Goal: Task Accomplishment & Management: Use online tool/utility

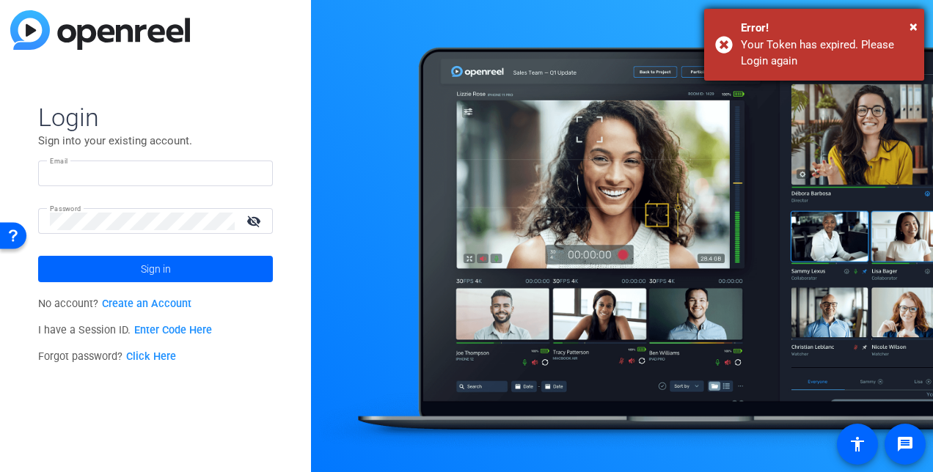
type input "cluna@foley.com"
click at [856, 43] on div "Your Token has expired. Please Login again" at bounding box center [827, 53] width 172 height 33
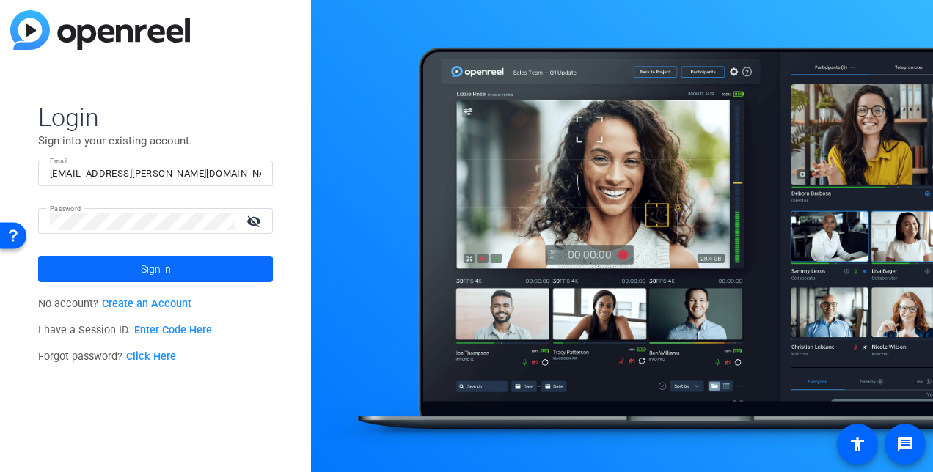
click at [175, 275] on span at bounding box center [155, 269] width 235 height 35
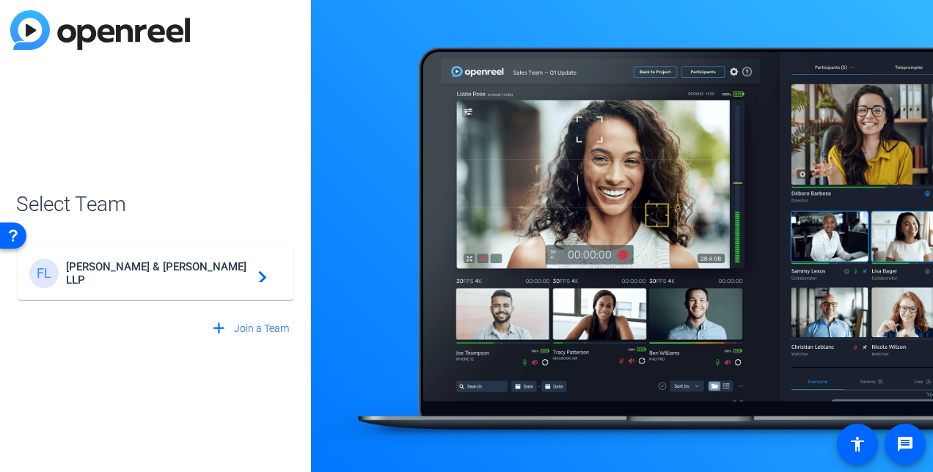
click at [175, 275] on span "Foley & Lardner LLP" at bounding box center [157, 273] width 183 height 26
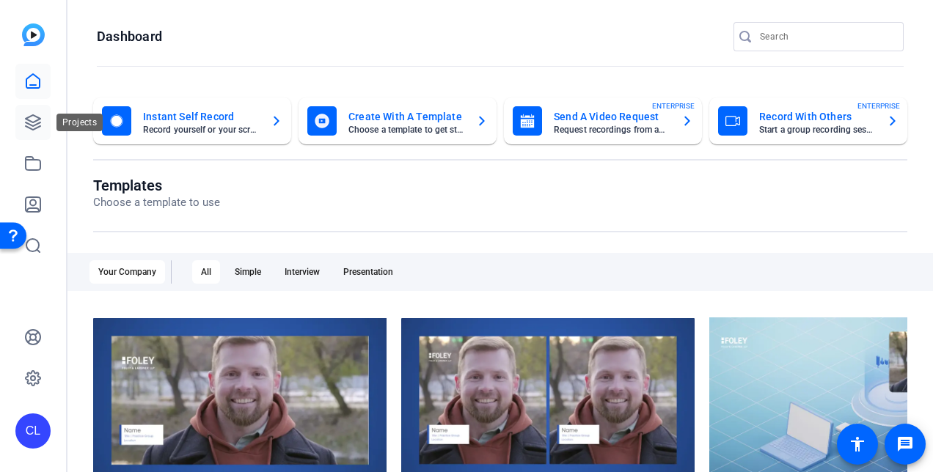
click at [37, 124] on icon at bounding box center [33, 122] width 15 height 15
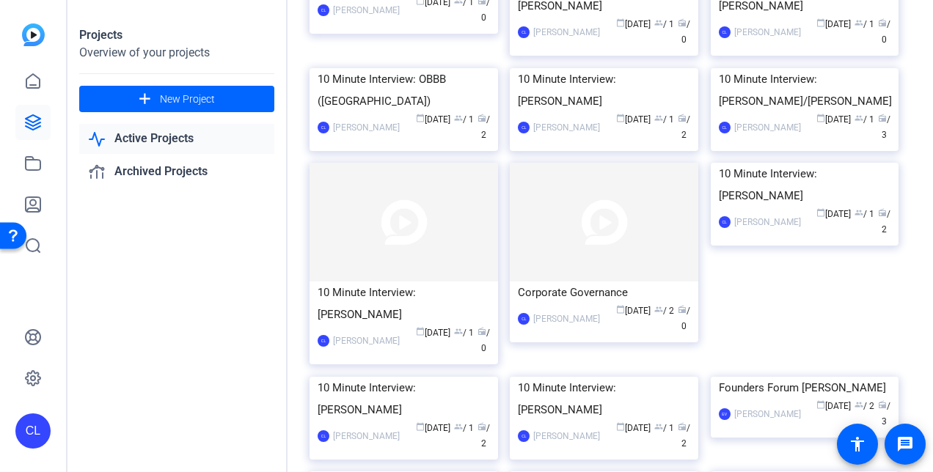
scroll to position [254, 0]
click at [645, 303] on div "Corporate Governance" at bounding box center [604, 292] width 172 height 22
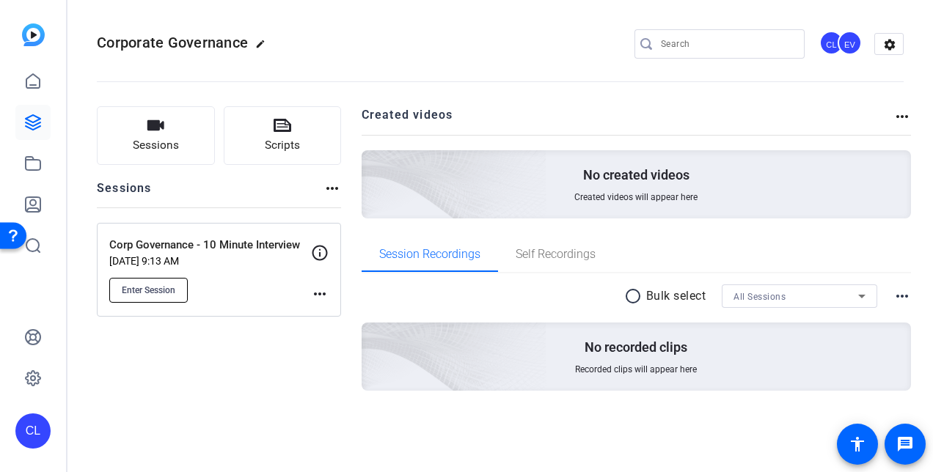
click at [131, 298] on button "Enter Session" at bounding box center [148, 290] width 78 height 25
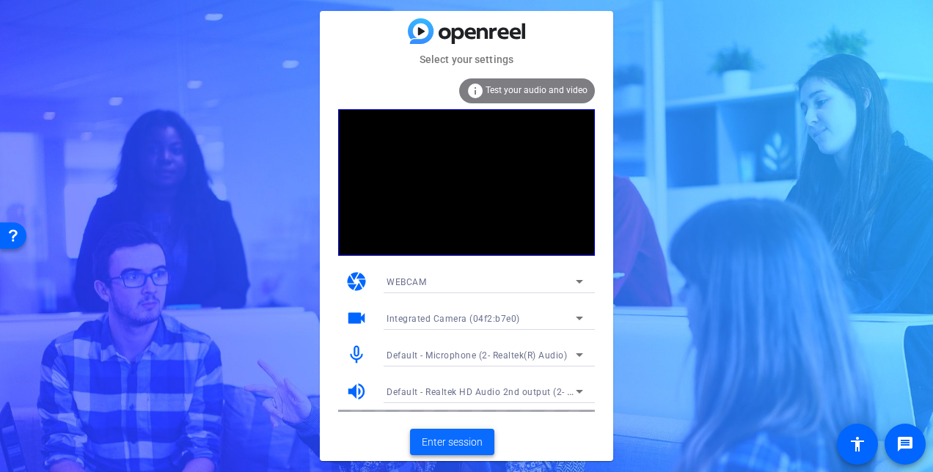
click at [480, 443] on span "Enter session" at bounding box center [452, 442] width 61 height 15
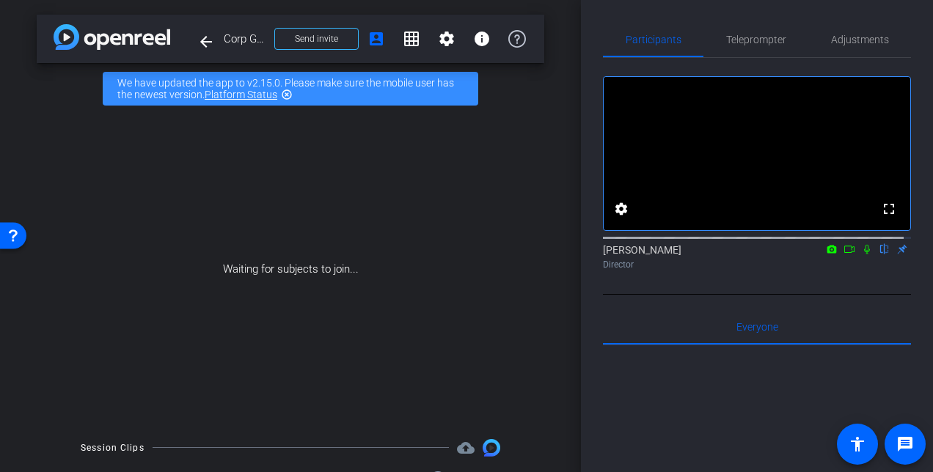
click at [861, 254] on icon at bounding box center [867, 249] width 12 height 10
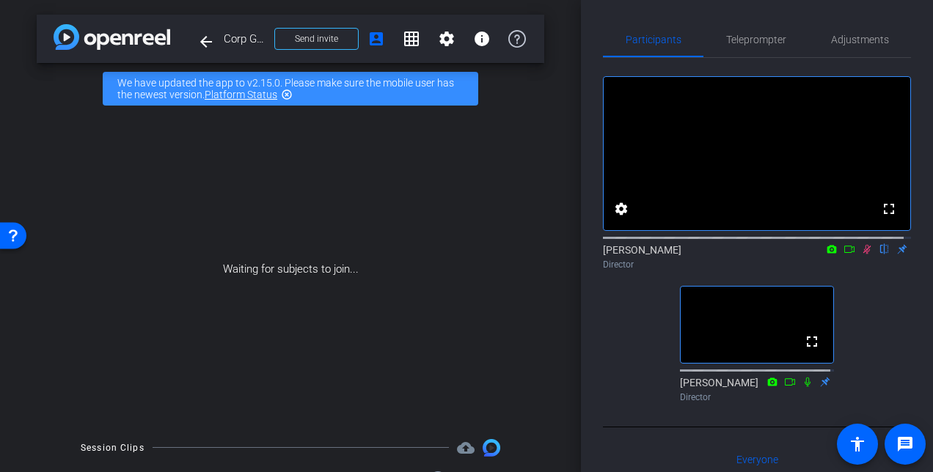
click at [861, 254] on icon at bounding box center [867, 249] width 12 height 10
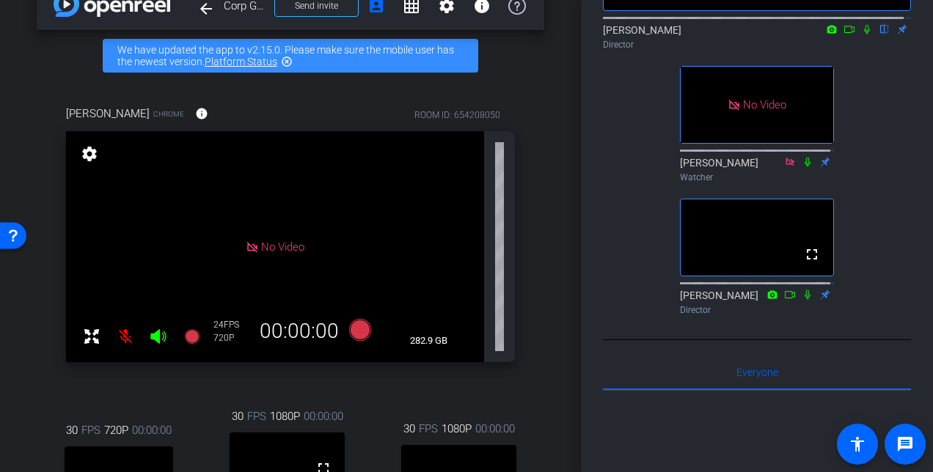
scroll to position [294, 0]
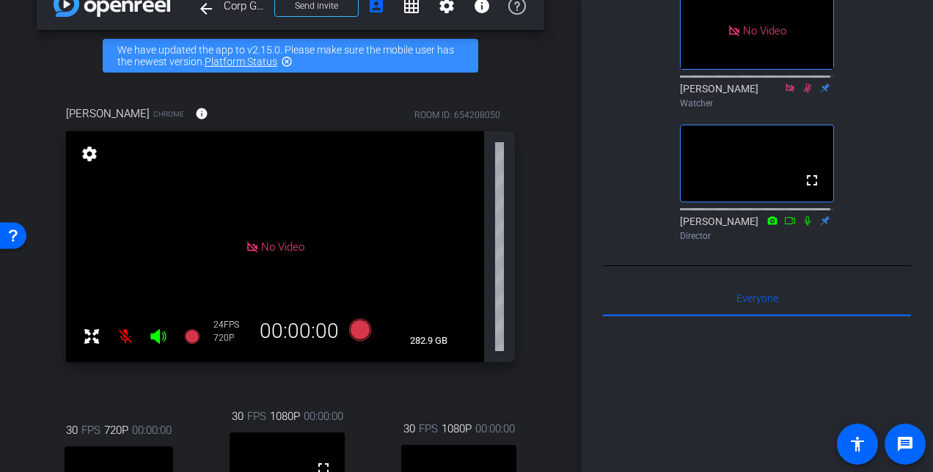
click at [286, 63] on mat-icon "highlight_off" at bounding box center [287, 62] width 12 height 12
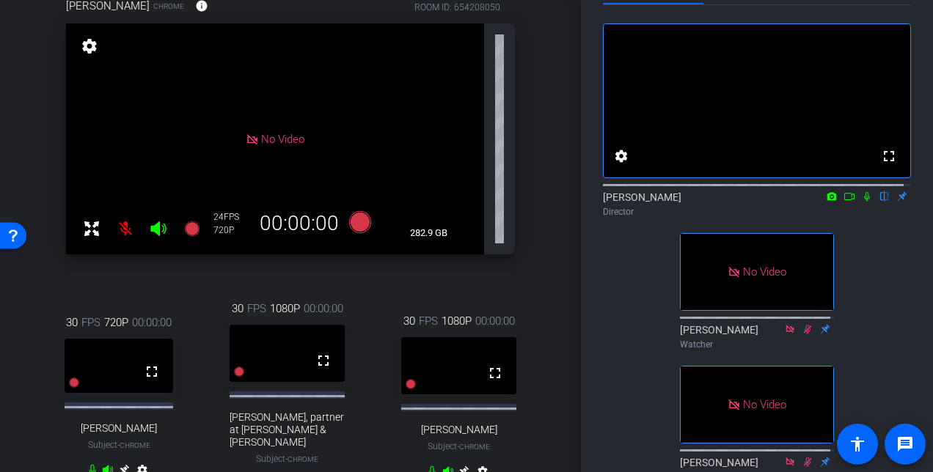
scroll to position [89, 0]
click at [158, 232] on icon at bounding box center [157, 228] width 15 height 15
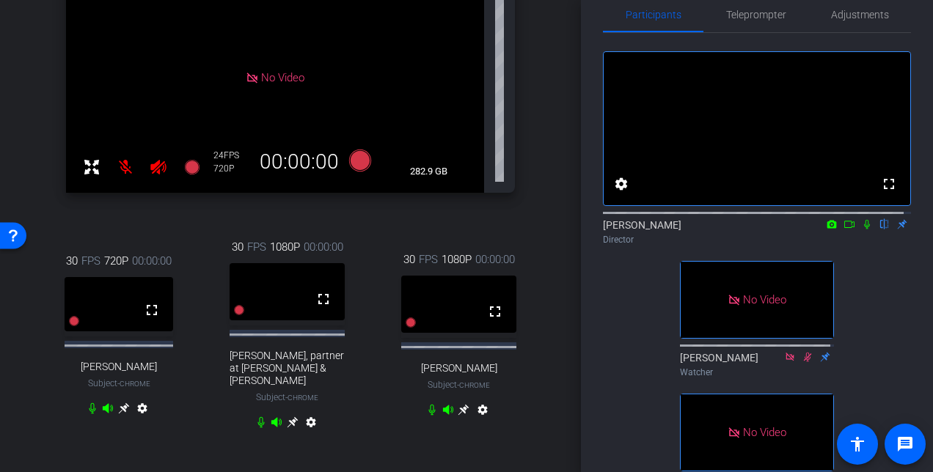
scroll to position [131, 0]
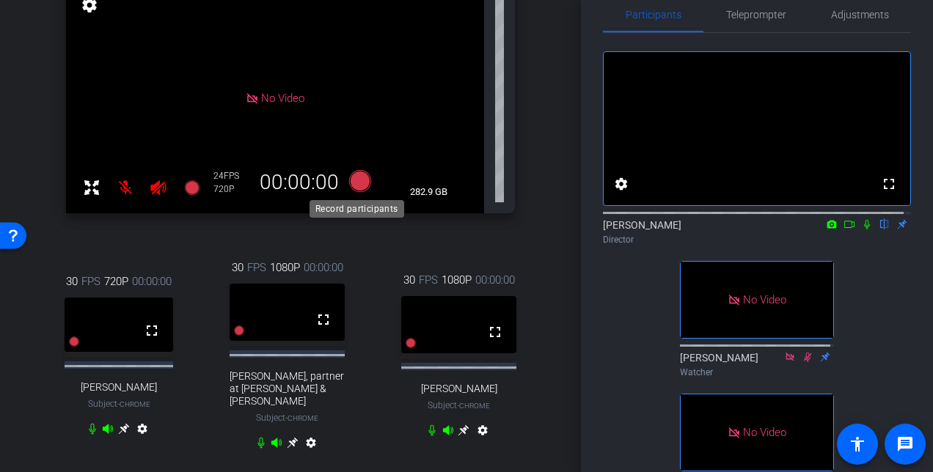
click at [356, 180] on icon at bounding box center [360, 181] width 22 height 22
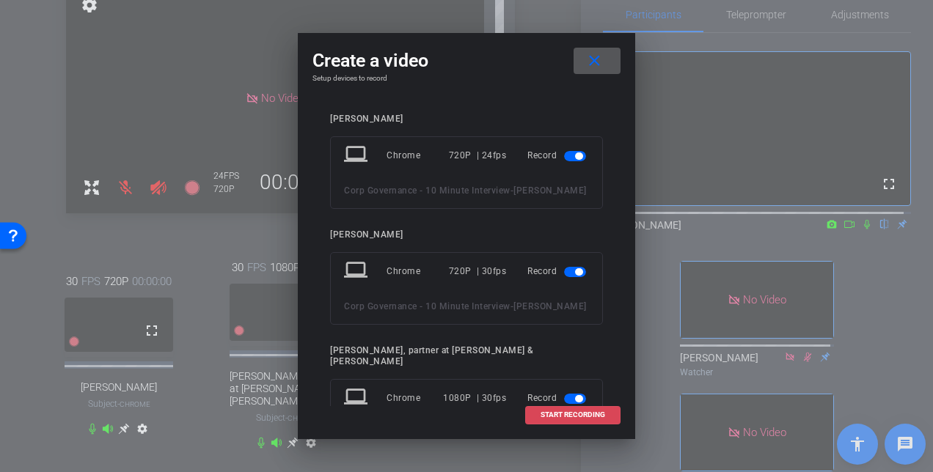
click at [606, 418] on span at bounding box center [573, 414] width 94 height 35
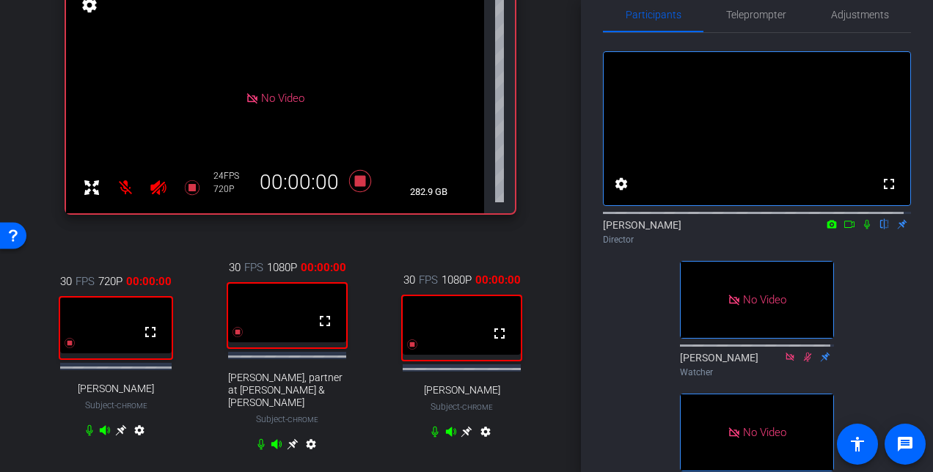
click at [864, 230] on icon at bounding box center [867, 225] width 6 height 10
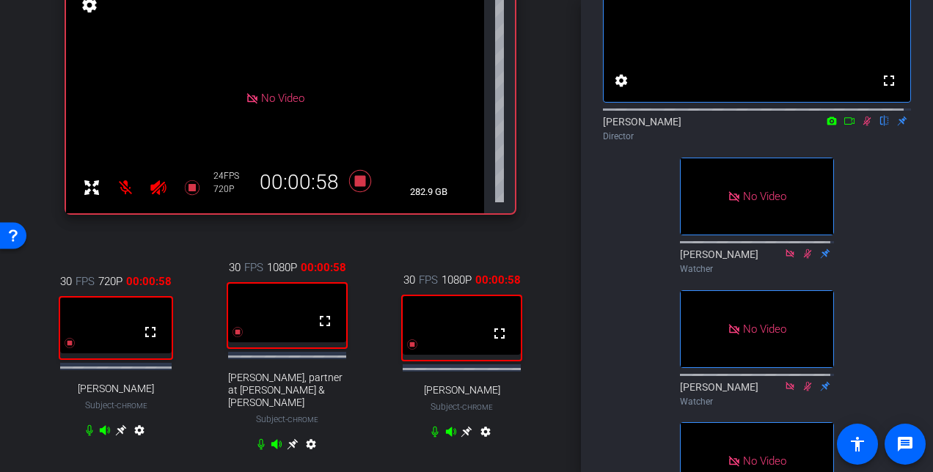
scroll to position [117, 0]
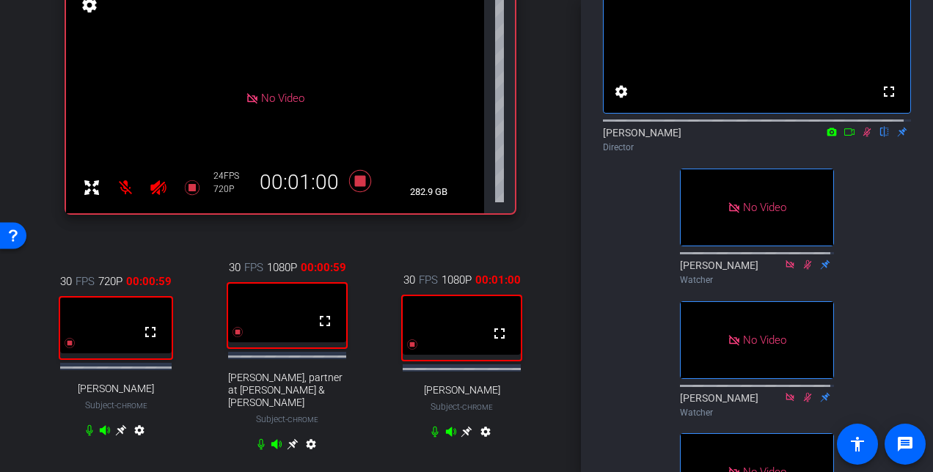
click at [843, 137] on icon at bounding box center [849, 132] width 12 height 10
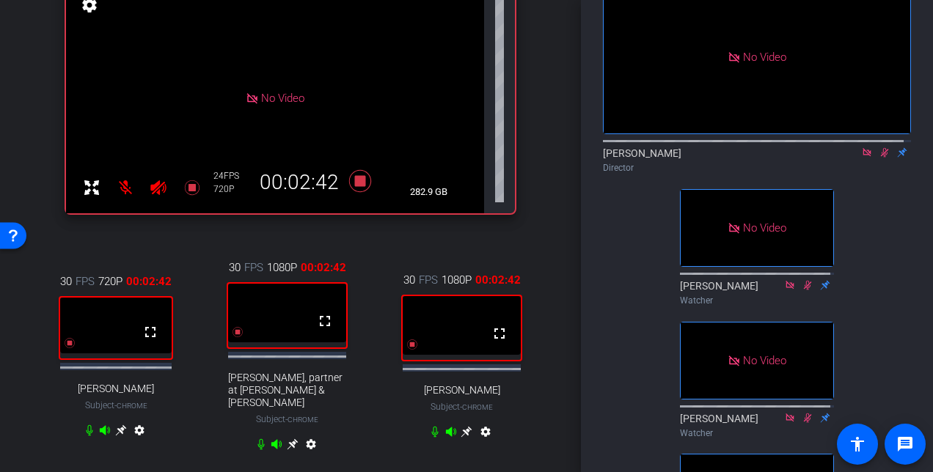
scroll to position [96, 0]
click at [358, 181] on icon at bounding box center [360, 181] width 22 height 22
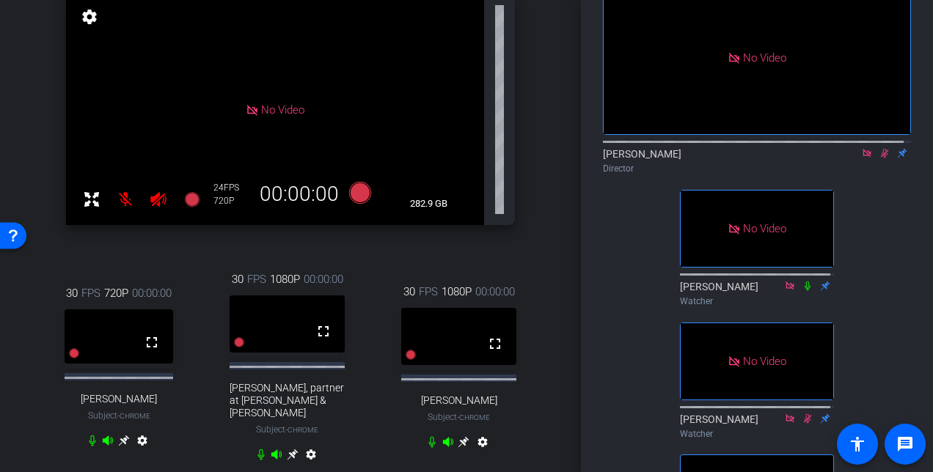
scroll to position [35, 0]
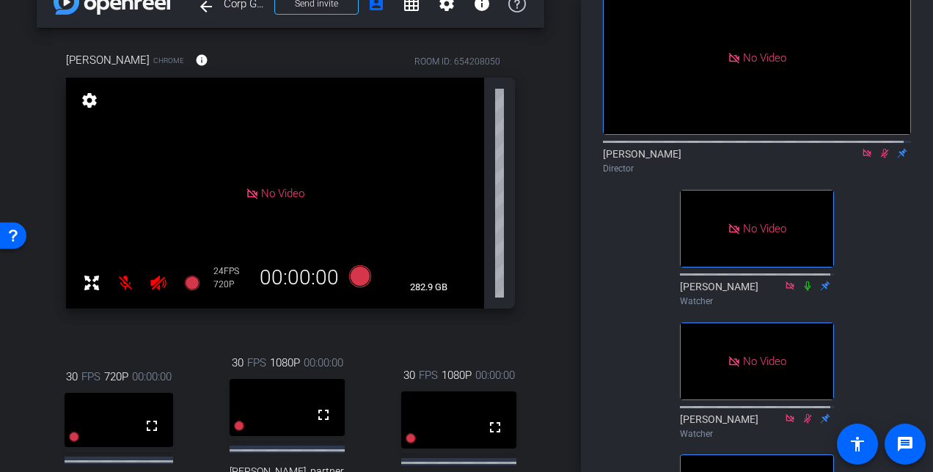
click at [879, 158] on icon at bounding box center [885, 153] width 12 height 10
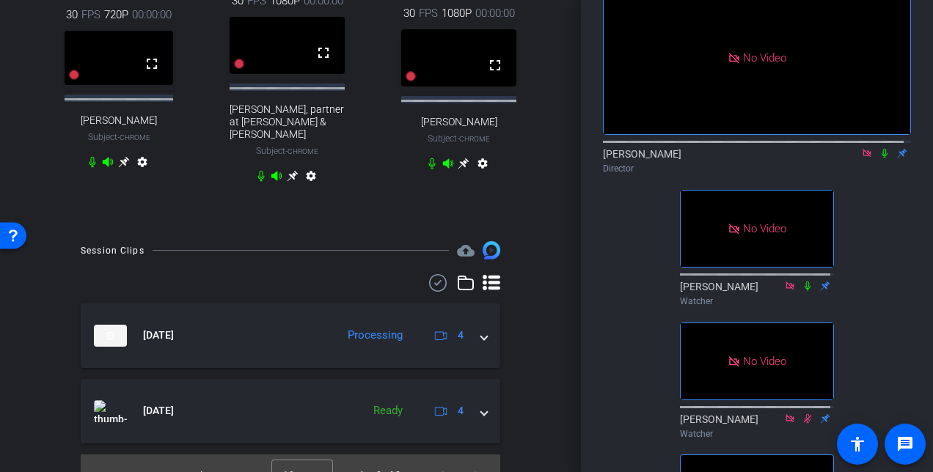
scroll to position [397, 0]
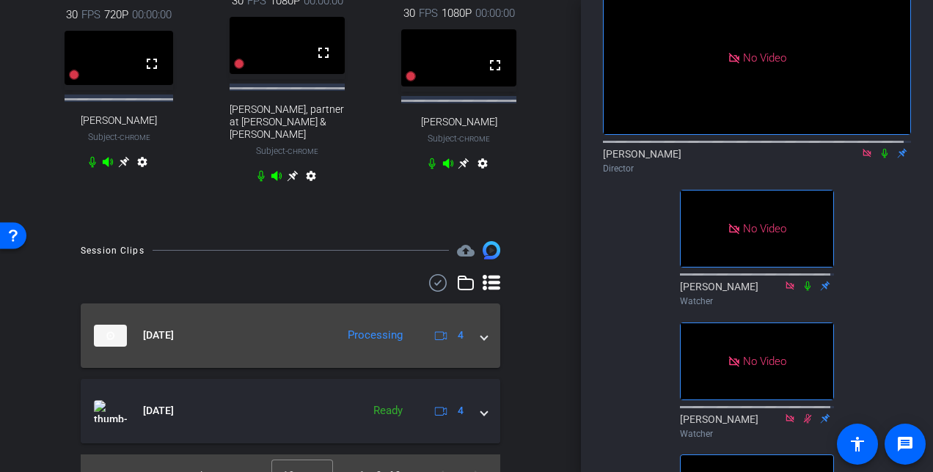
click at [481, 332] on span at bounding box center [484, 335] width 6 height 15
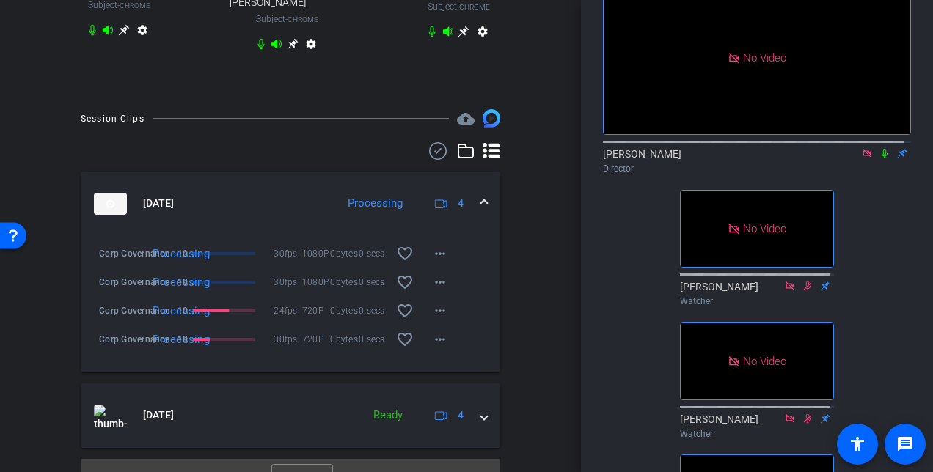
scroll to position [551, 0]
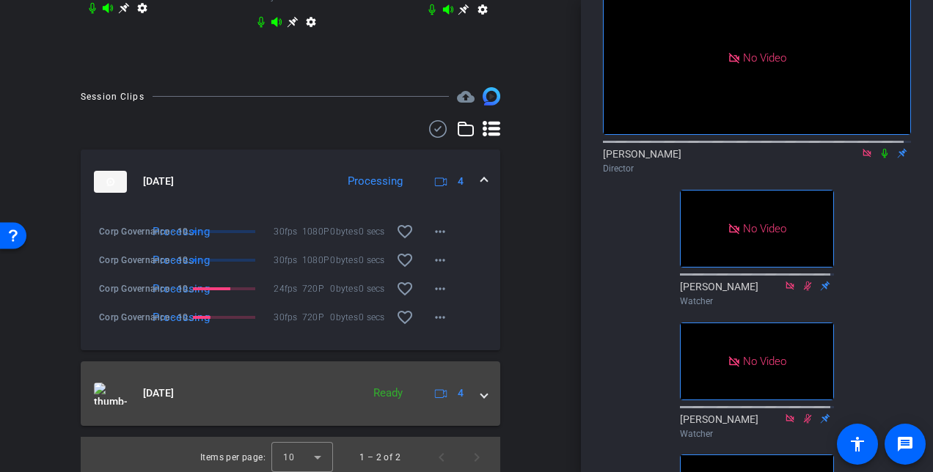
click at [481, 386] on span at bounding box center [484, 393] width 6 height 15
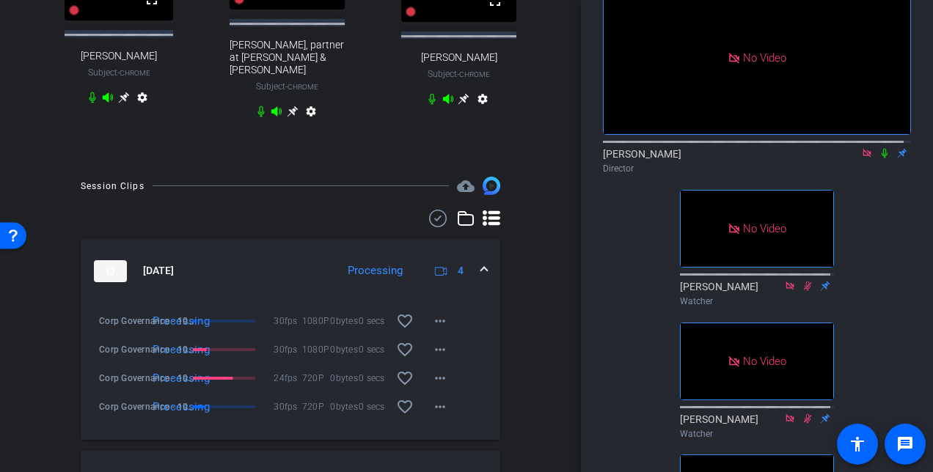
scroll to position [462, 0]
click at [879, 158] on icon at bounding box center [885, 153] width 12 height 10
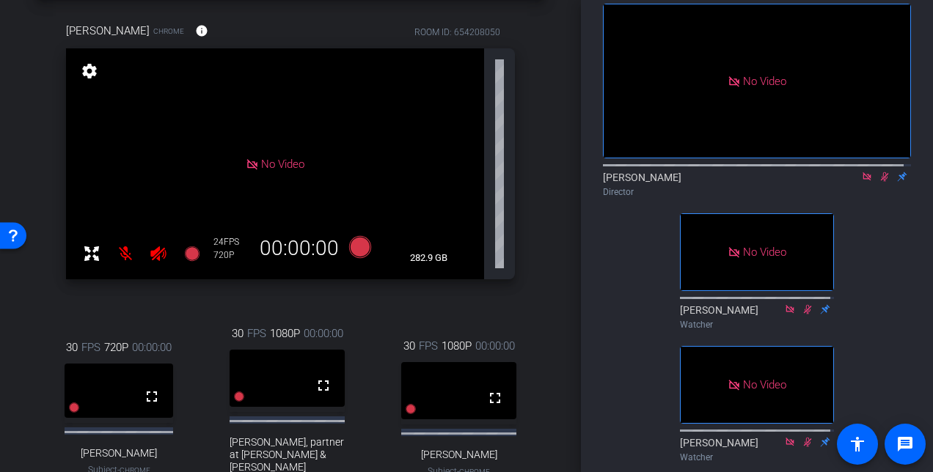
scroll to position [0, 0]
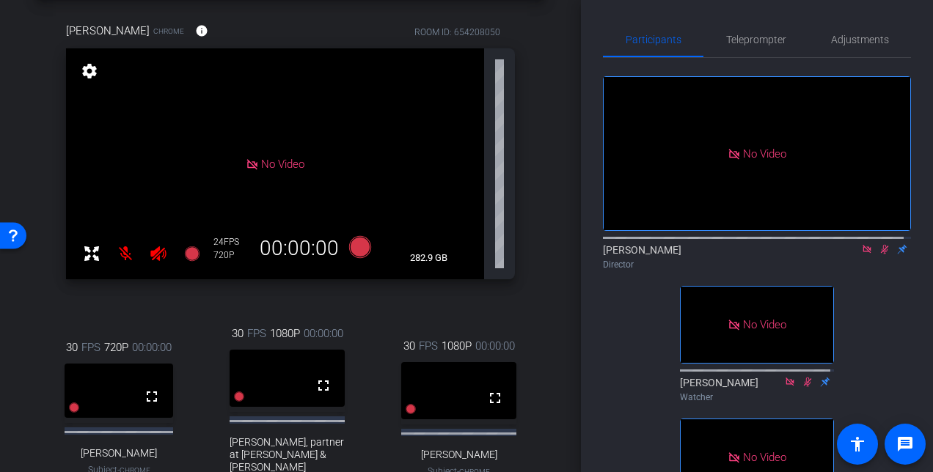
click at [881, 254] on icon at bounding box center [885, 250] width 8 height 10
click at [879, 254] on icon at bounding box center [885, 249] width 12 height 10
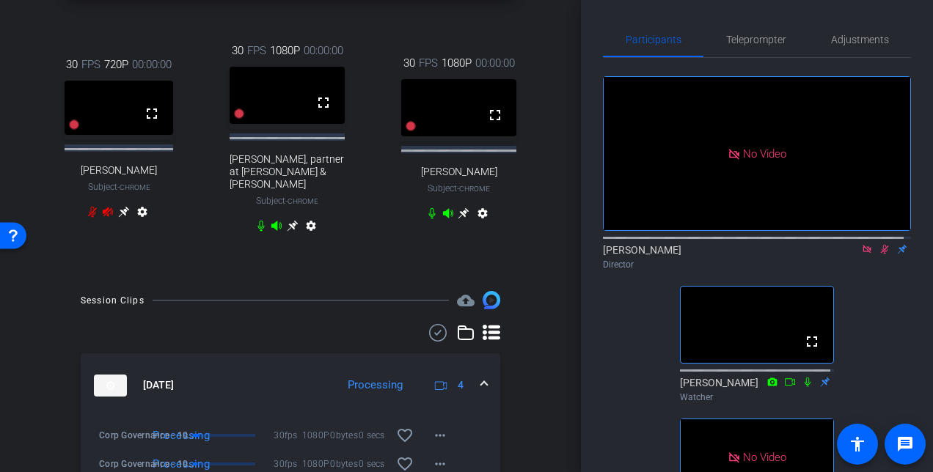
scroll to position [321, 0]
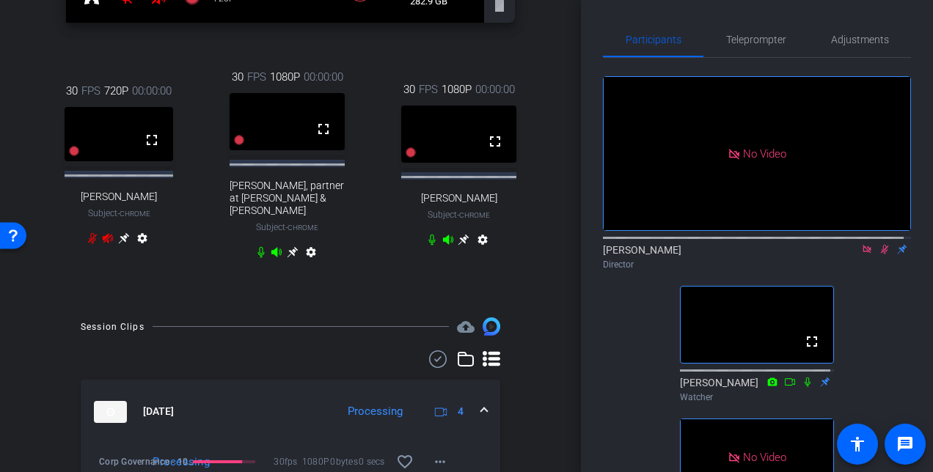
click at [881, 254] on icon at bounding box center [885, 250] width 8 height 10
click at [881, 254] on icon at bounding box center [884, 250] width 6 height 10
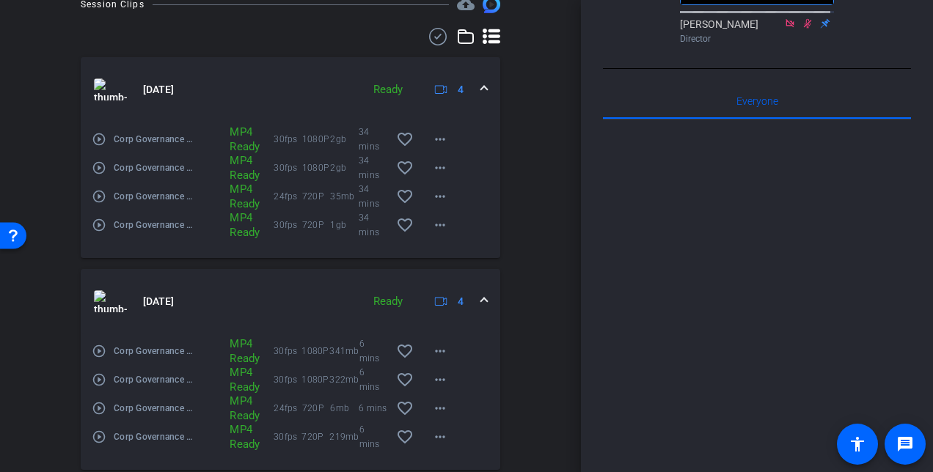
scroll to position [492, 0]
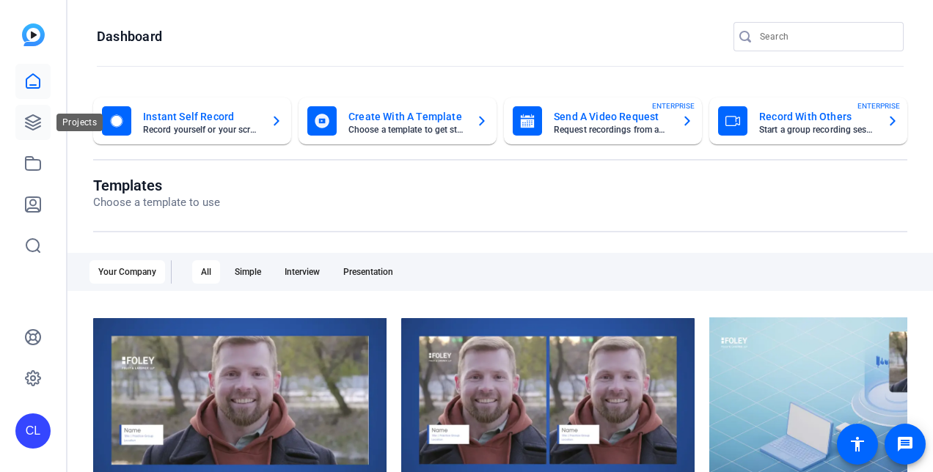
click at [40, 131] on link at bounding box center [32, 122] width 35 height 35
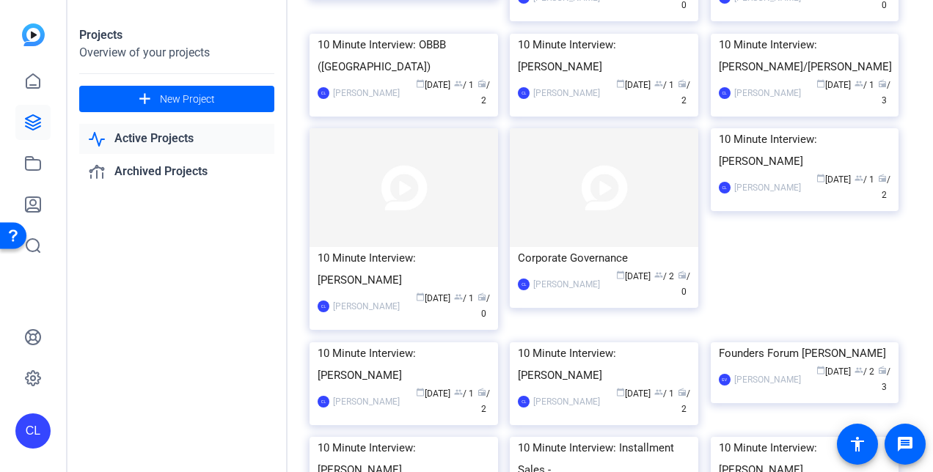
scroll to position [289, 0]
click at [563, 268] on div "Corporate Governance" at bounding box center [604, 257] width 172 height 22
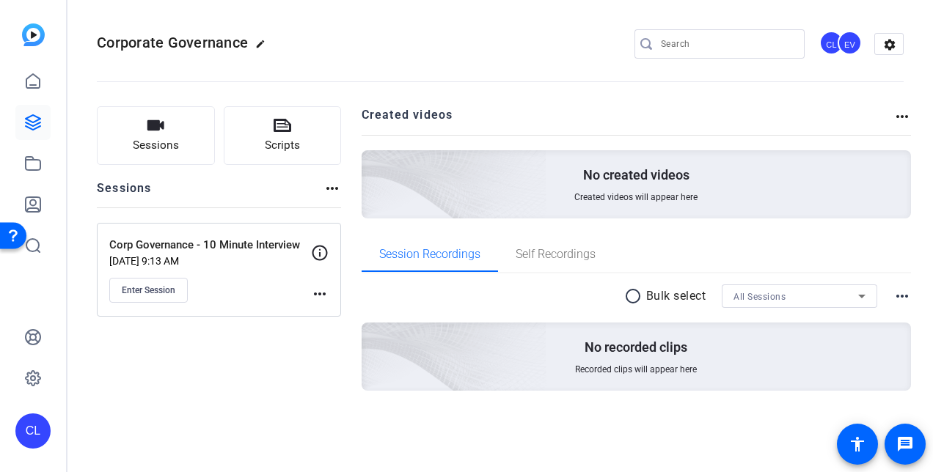
click at [321, 303] on div "Corp Governance - 10 Minute Interview Aug 26, 2025 @ 9:13 AM Enter Session more…" at bounding box center [219, 270] width 244 height 94
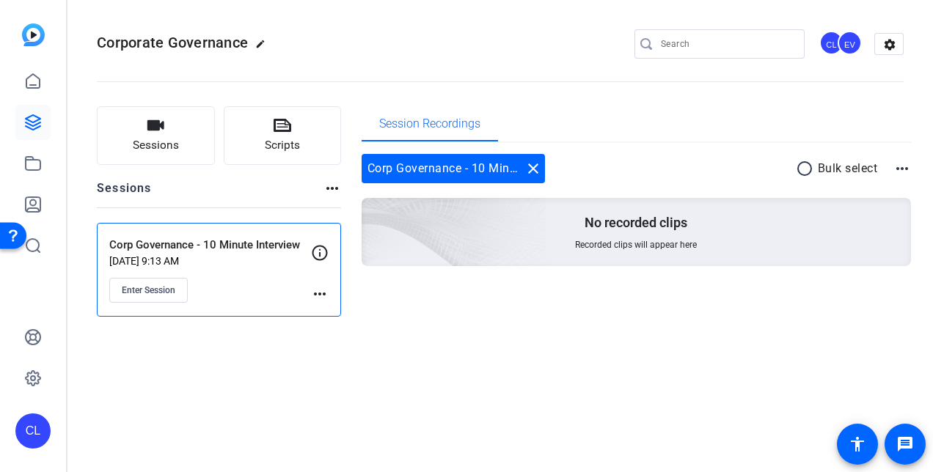
click at [321, 295] on mat-icon "more_horiz" at bounding box center [320, 294] width 18 height 18
click at [333, 308] on span "Edit Session" at bounding box center [356, 315] width 67 height 18
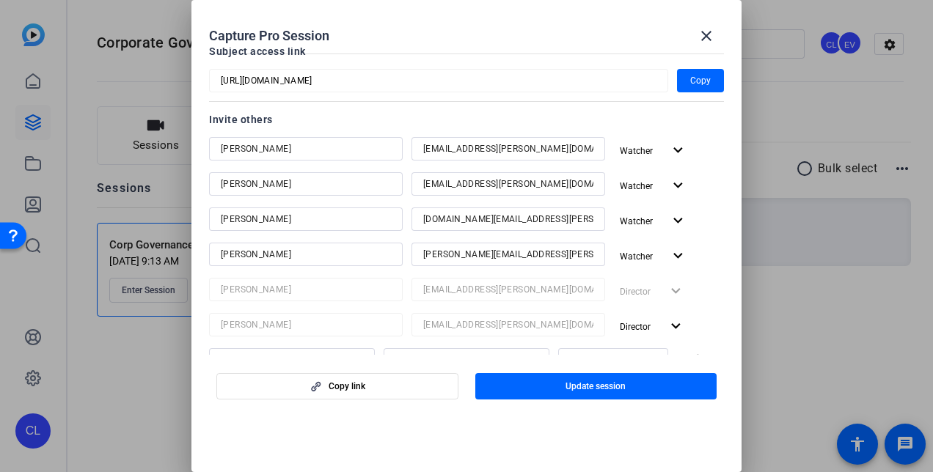
scroll to position [143, 0]
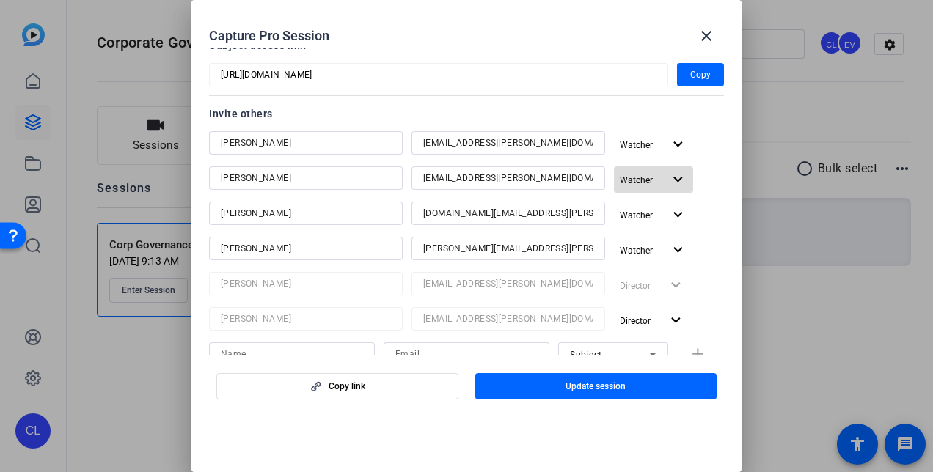
click at [657, 186] on span "button" at bounding box center [653, 179] width 79 height 35
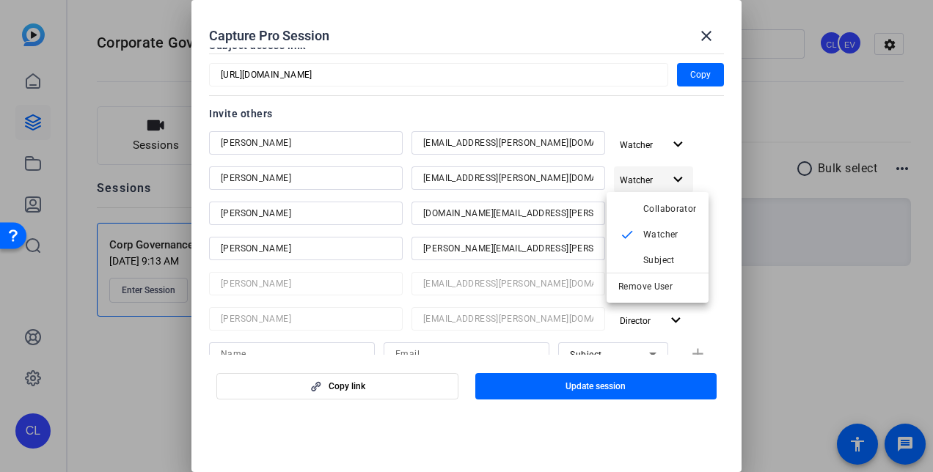
click at [657, 186] on div at bounding box center [466, 236] width 933 height 472
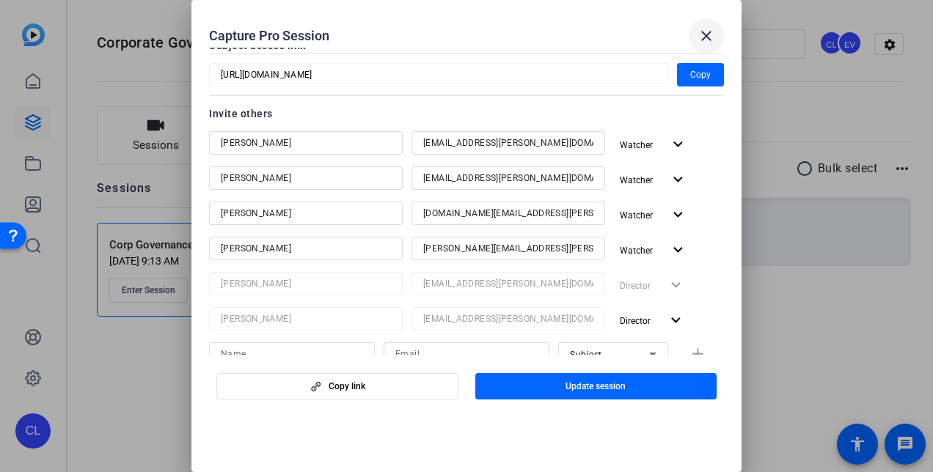
click at [706, 32] on mat-icon "close" at bounding box center [706, 36] width 18 height 18
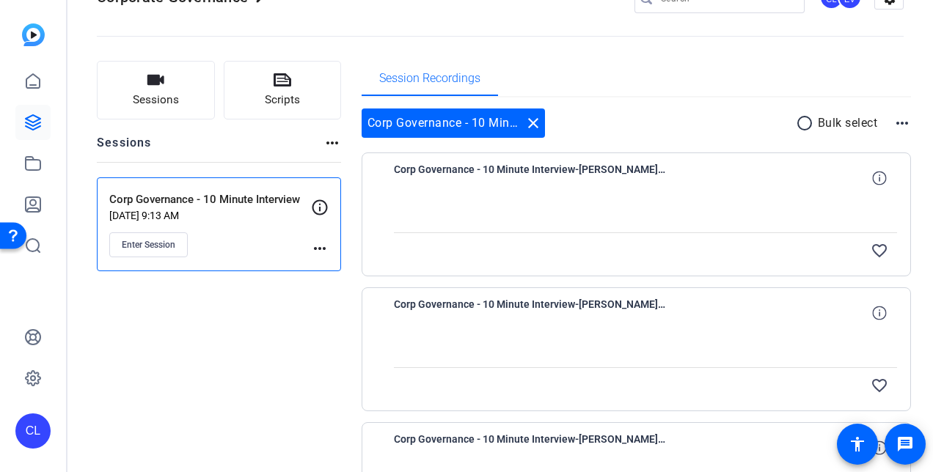
scroll to position [0, 0]
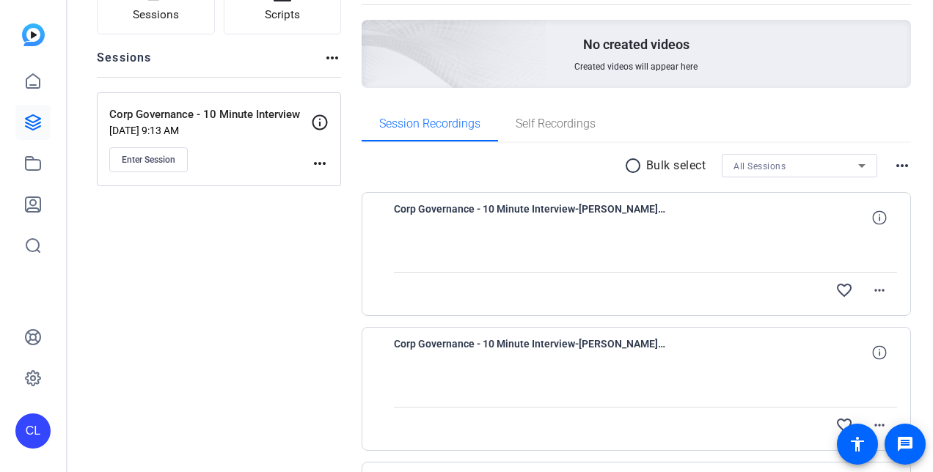
scroll to position [175, 0]
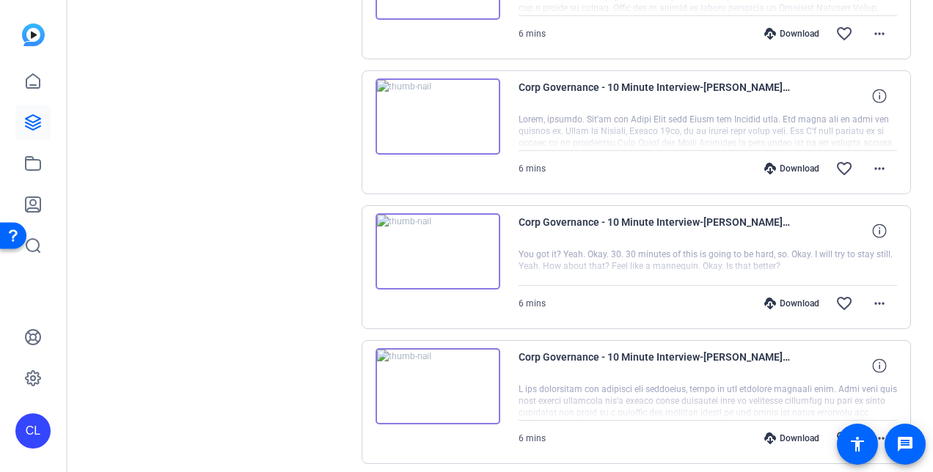
scroll to position [978, 0]
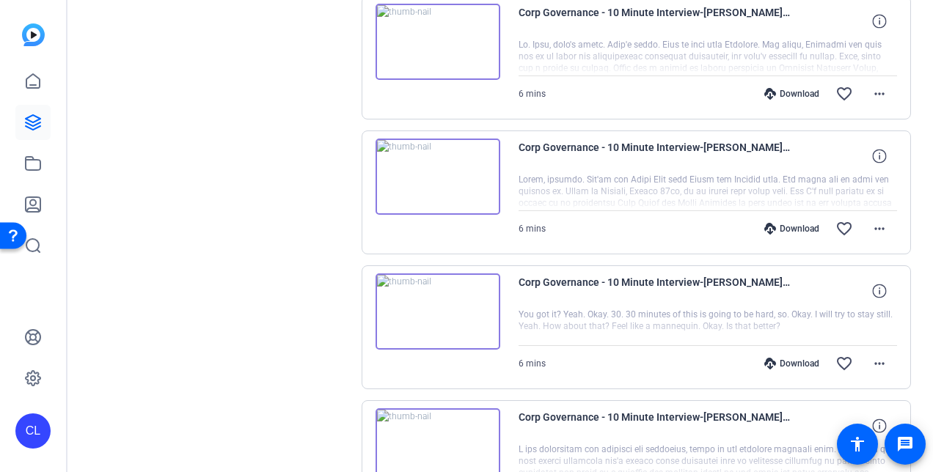
scroll to position [978, 0]
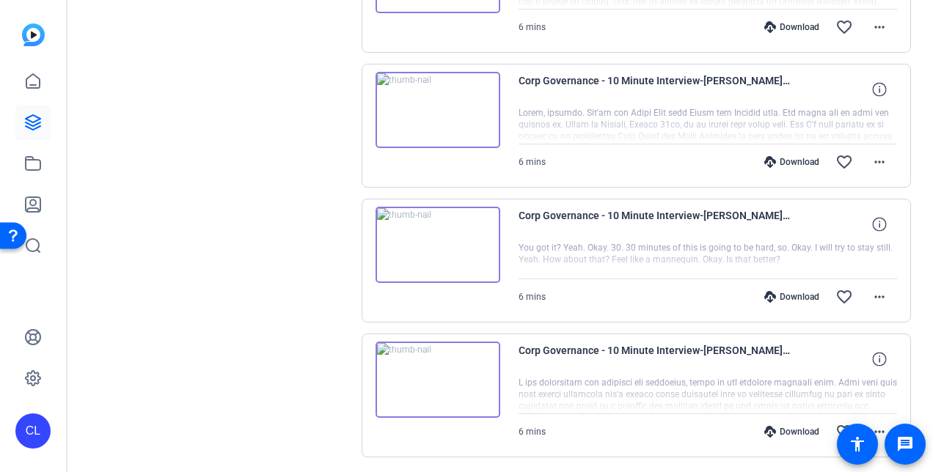
scroll to position [978, 0]
